Goal: Information Seeking & Learning: Understand process/instructions

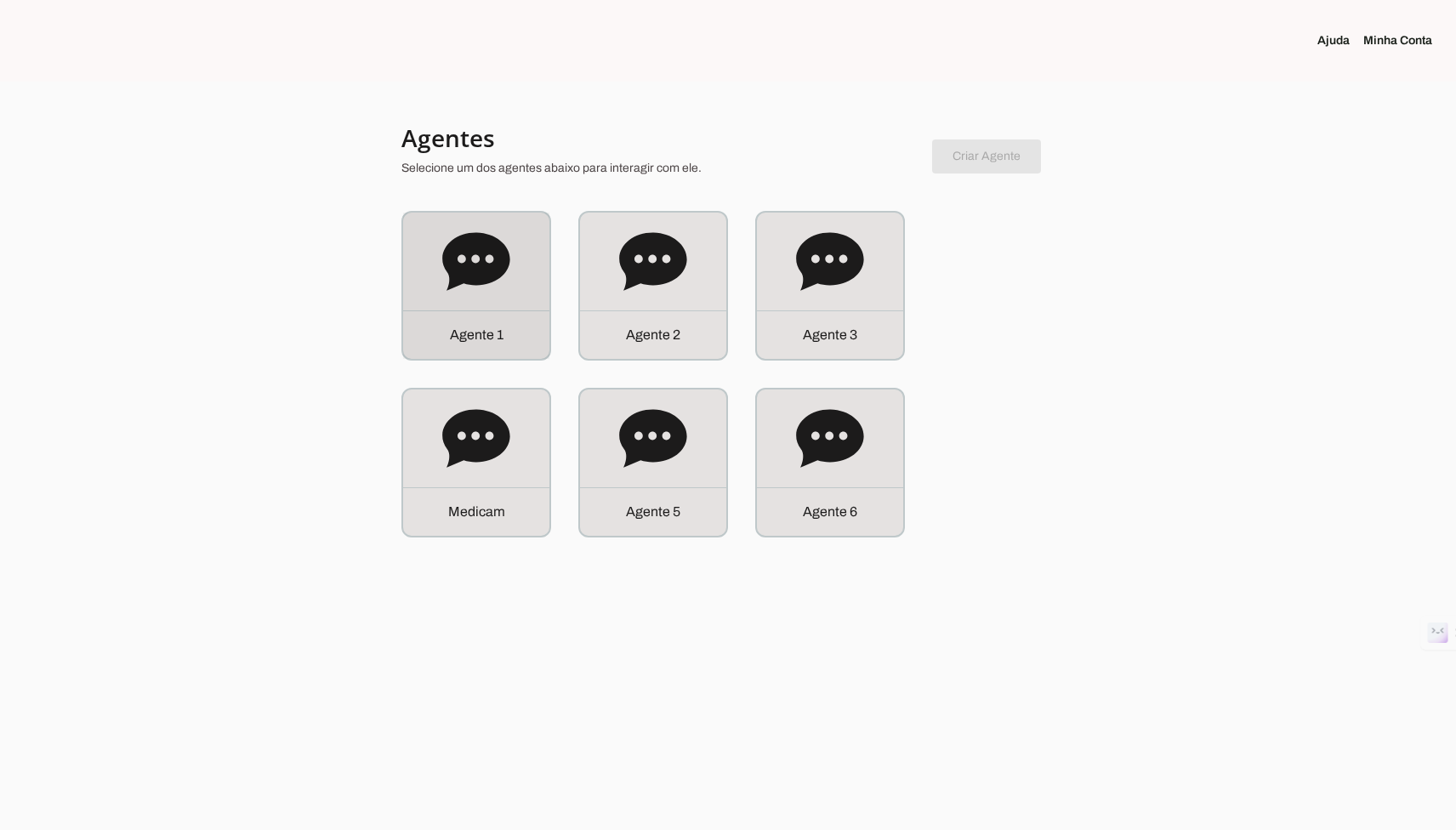
click at [459, 289] on icon at bounding box center [476, 262] width 68 height 68
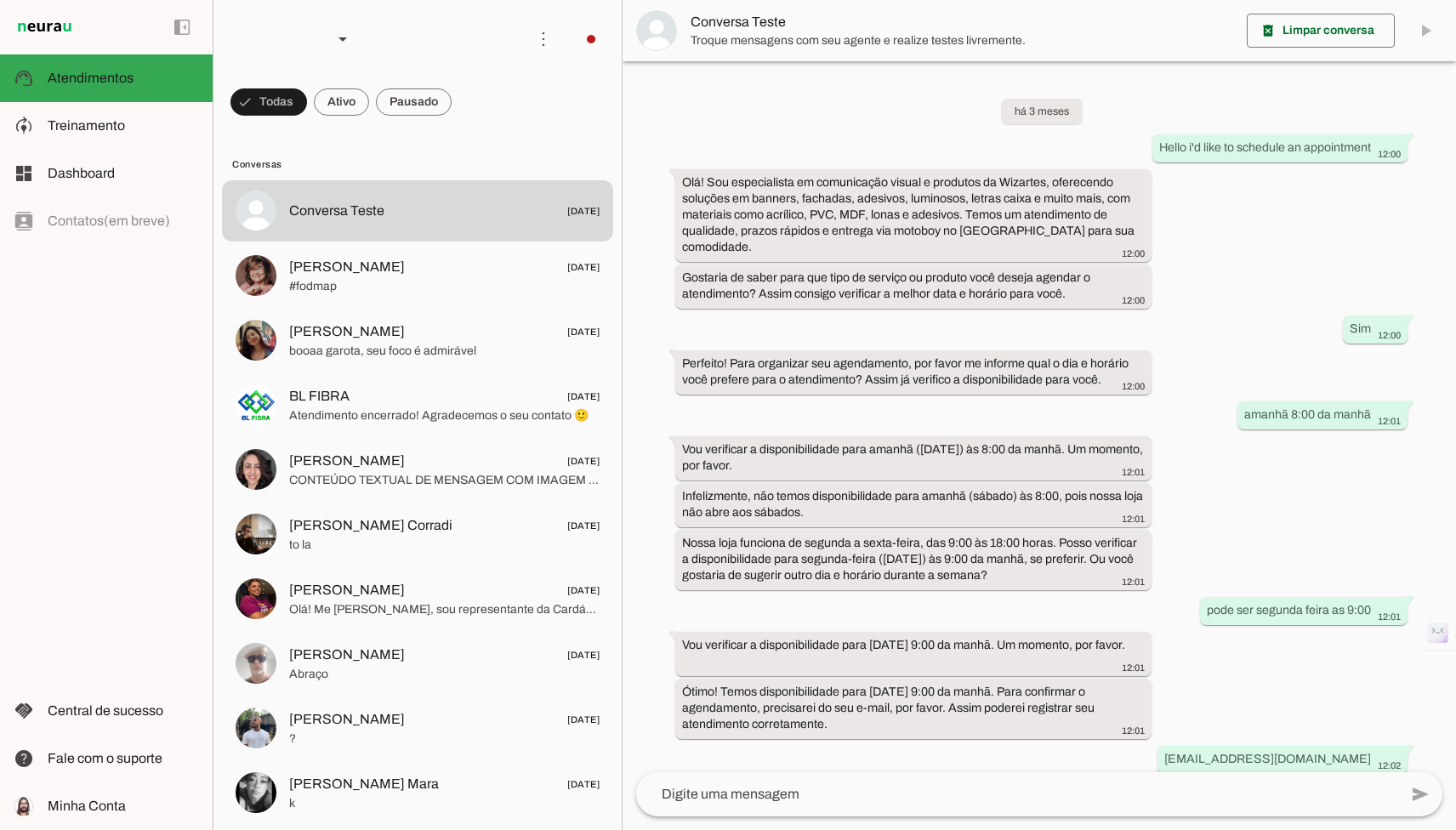
scroll to position [238, 0]
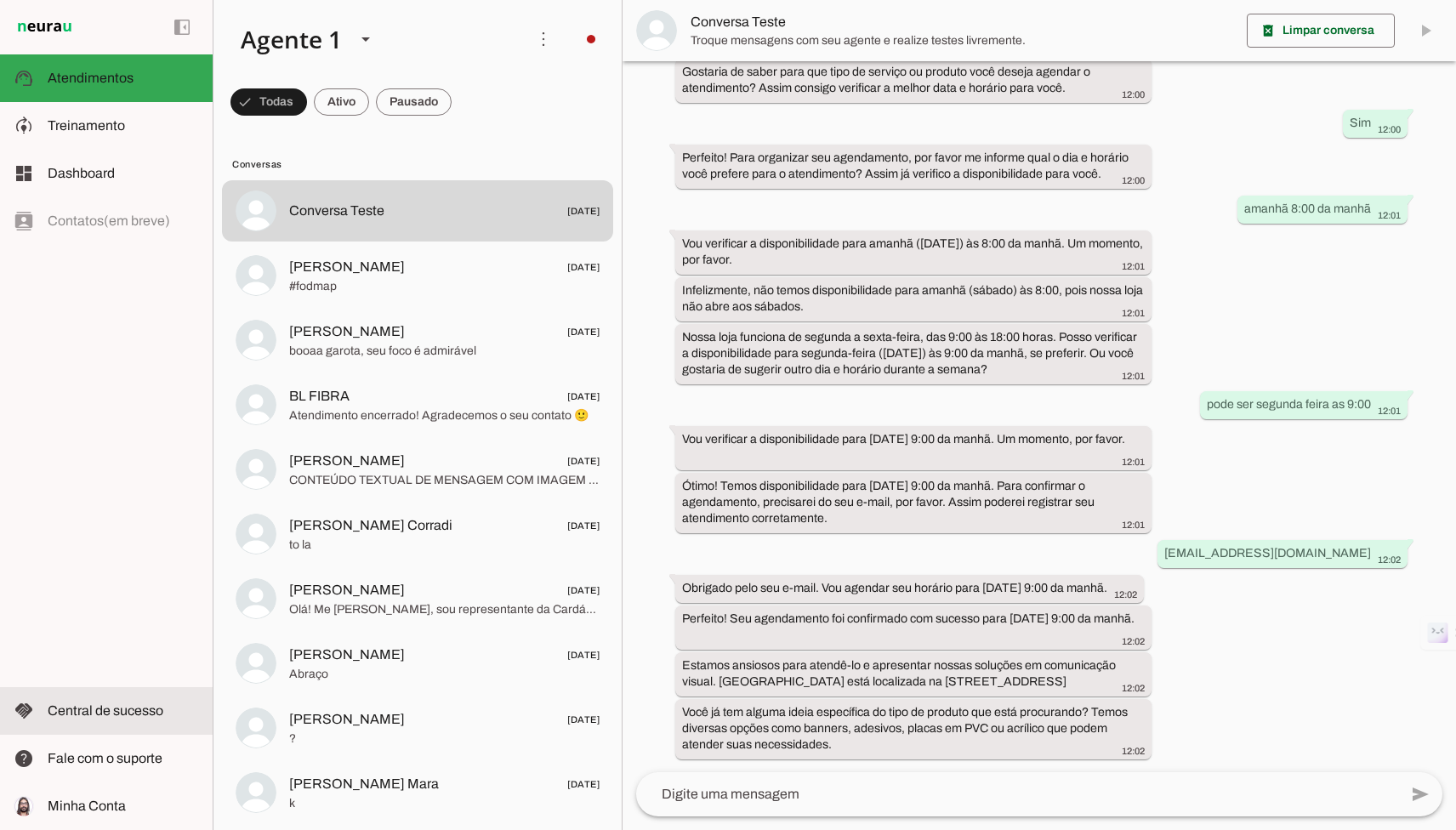
click at [145, 712] on span "Central de sucesso" at bounding box center [106, 711] width 116 height 15
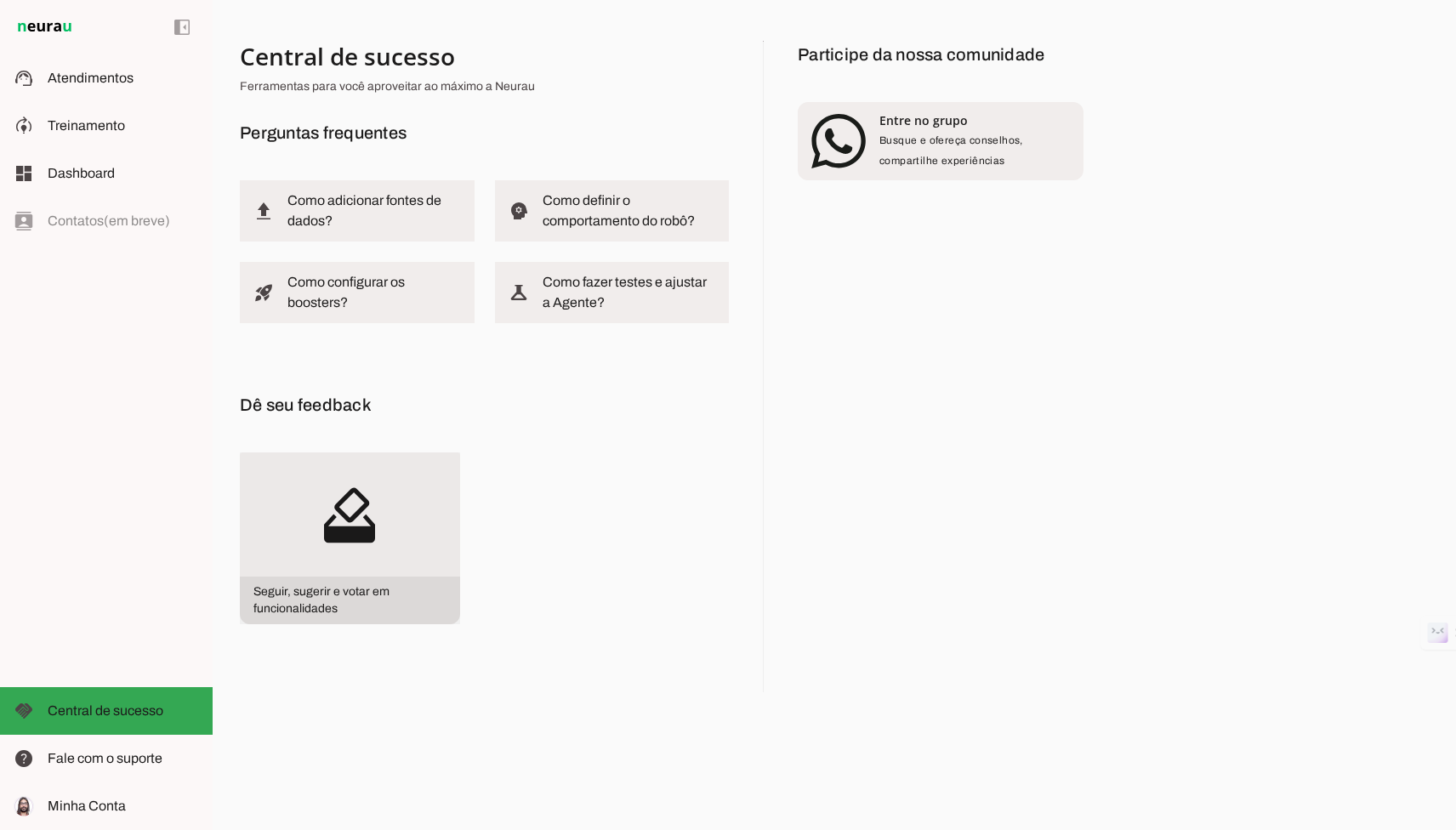
click at [0, 0] on slot "how_to_vote" at bounding box center [0, 0] width 0 height 0
